Goal: Task Accomplishment & Management: Use online tool/utility

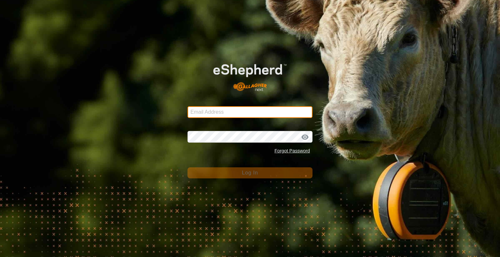
click at [221, 114] on input "Email Address" at bounding box center [249, 112] width 125 height 12
type input "[EMAIL_ADDRESS][DOMAIN_NAME]"
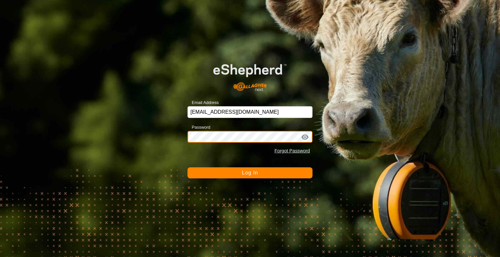
click at [187, 168] on button "Log In" at bounding box center [249, 173] width 125 height 11
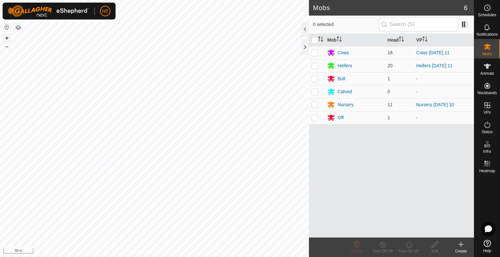
click at [7, 39] on button "+" at bounding box center [7, 38] width 8 height 8
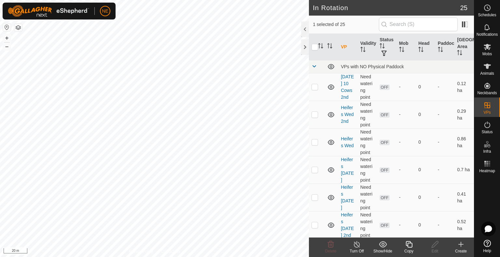
click at [404, 248] on copy-svg-icon at bounding box center [409, 245] width 26 height 8
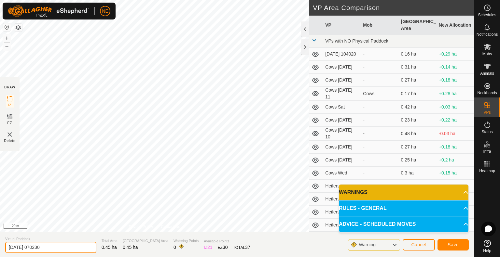
click at [64, 247] on input "[DATE] 070230" at bounding box center [50, 247] width 91 height 11
type input "Heifers Tues 12"
click at [457, 245] on span "Save" at bounding box center [452, 244] width 11 height 5
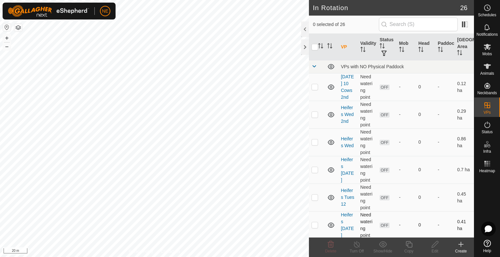
checkbox input "true"
click at [406, 249] on div "Copy" at bounding box center [409, 252] width 26 height 6
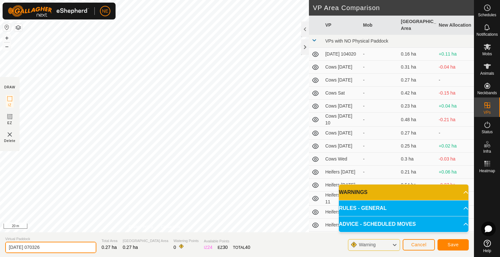
click at [57, 248] on input "[DATE] 070326" at bounding box center [50, 247] width 91 height 11
type input "Cows Tues 12"
click at [443, 245] on button "Save" at bounding box center [452, 244] width 31 height 11
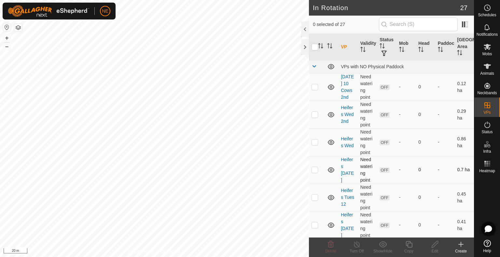
checkbox input "true"
click at [404, 250] on div "Copy" at bounding box center [409, 252] width 26 height 6
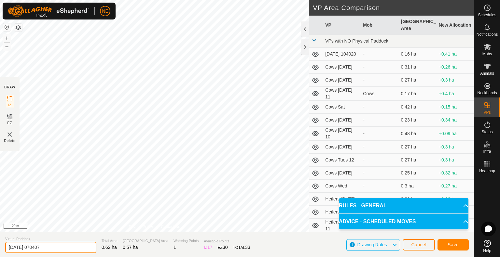
click at [56, 252] on input "[DATE] 070407" at bounding box center [50, 247] width 91 height 11
type input "Nursery Tues 12"
click at [446, 240] on button "Save" at bounding box center [452, 244] width 31 height 11
